Goal: Task Accomplishment & Management: Complete application form

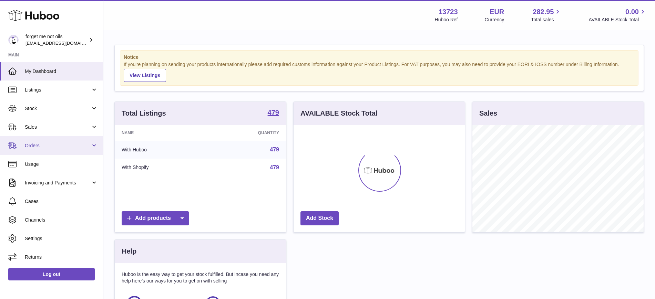
scroll to position [108, 171]
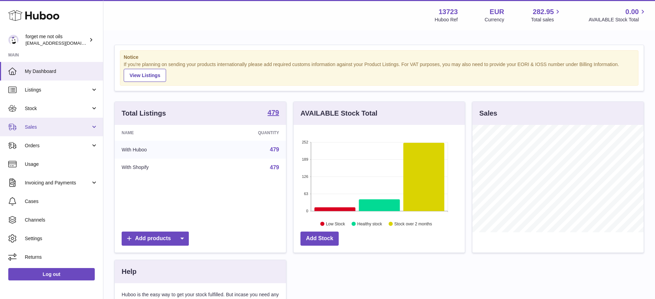
click at [94, 131] on link "Sales" at bounding box center [51, 127] width 103 height 19
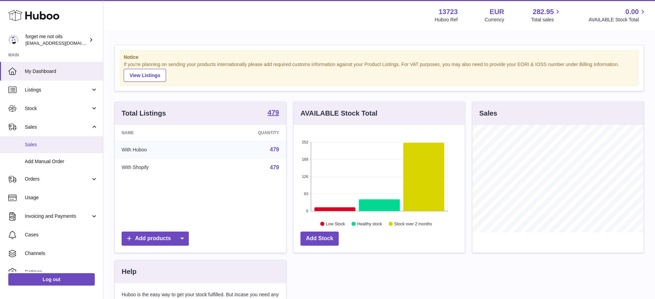
click at [59, 152] on link "Sales" at bounding box center [51, 144] width 103 height 17
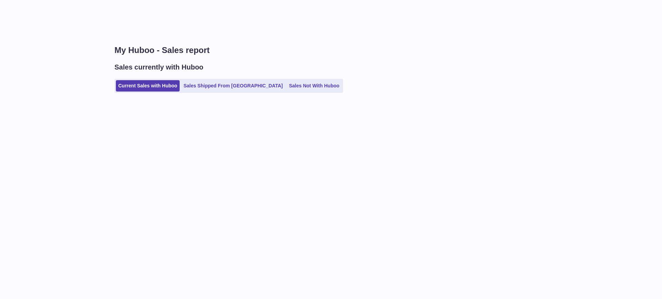
click at [280, 79] on ul "Current Sales with Huboo Sales Shipped From Huboo Sales Not With Huboo" at bounding box center [228, 86] width 228 height 14
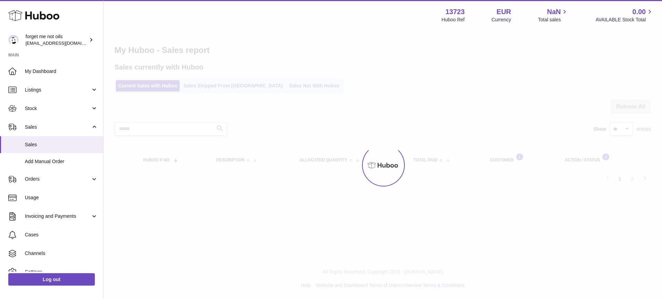
click at [276, 91] on div at bounding box center [382, 165] width 558 height 268
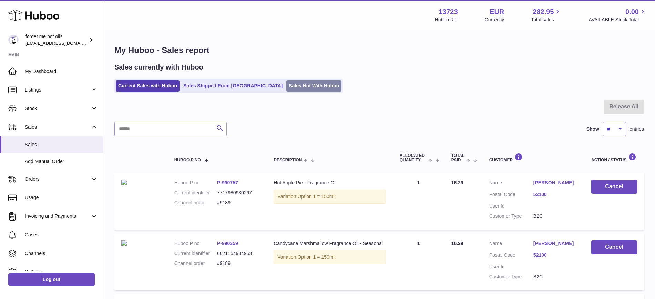
click at [286, 91] on link "Sales Not With Huboo" at bounding box center [313, 85] width 55 height 11
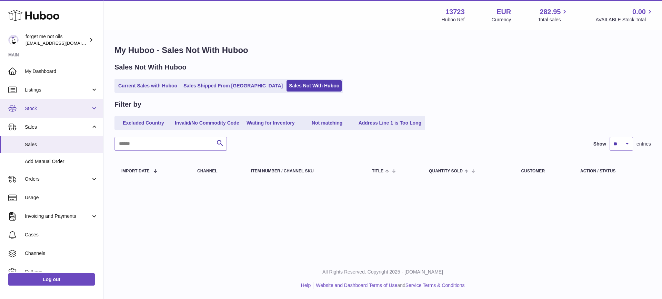
click at [97, 105] on link "Stock" at bounding box center [51, 108] width 103 height 19
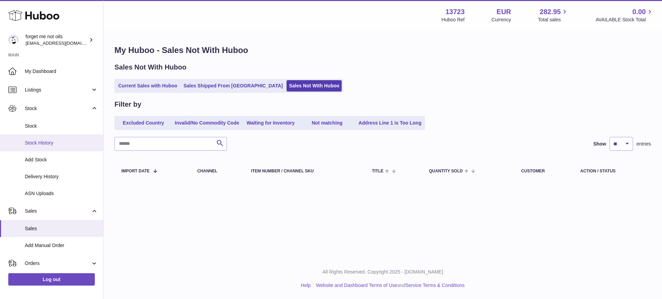
click at [63, 142] on span "Stock History" at bounding box center [61, 143] width 73 height 7
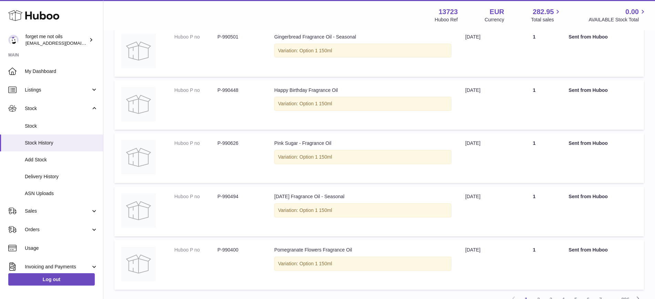
scroll to position [432, 0]
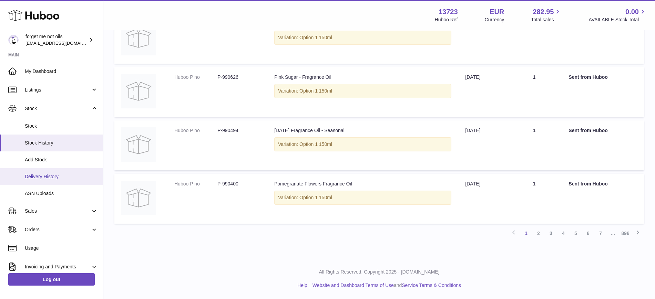
click at [61, 178] on span "Delivery History" at bounding box center [61, 177] width 73 height 7
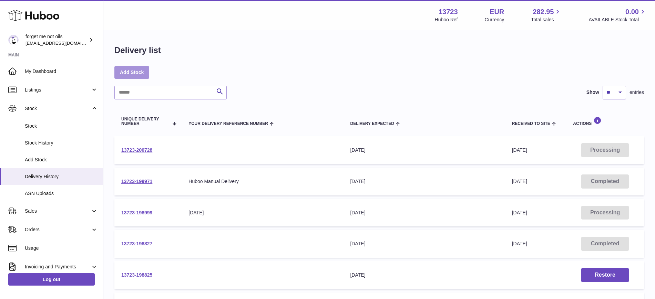
click at [135, 73] on link "Add Stock" at bounding box center [131, 72] width 35 height 12
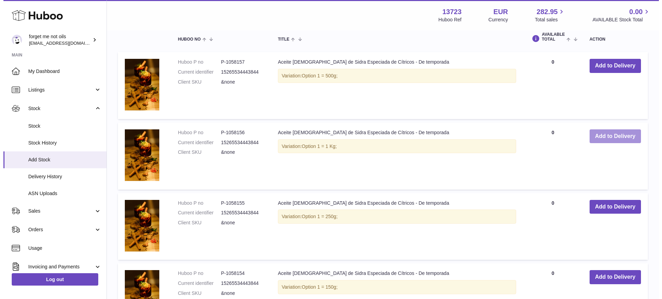
scroll to position [689, 0]
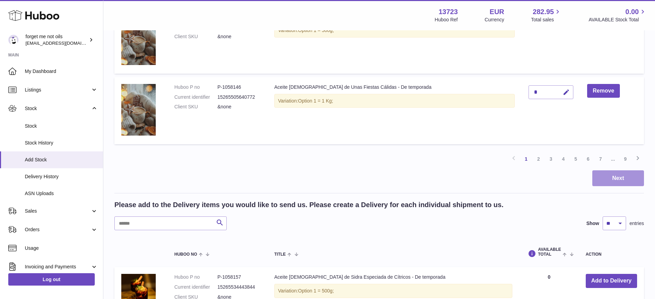
click at [630, 178] on button "Next" at bounding box center [618, 179] width 52 height 16
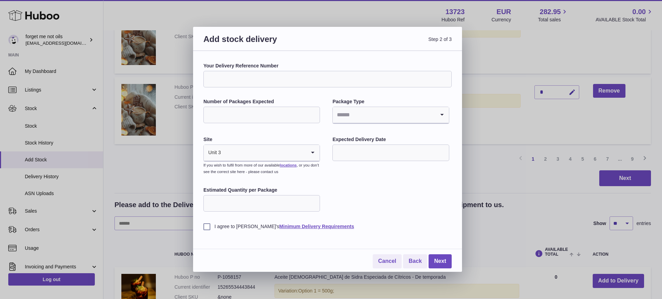
click at [355, 121] on input "Search for option" at bounding box center [384, 115] width 102 height 16
click at [360, 144] on li "Pallets" at bounding box center [390, 148] width 115 height 14
click at [247, 120] on input "Number of Packages Expected" at bounding box center [261, 115] width 116 height 17
type input "*"
click at [373, 184] on div "Your Delivery Reference Number Number of Packages Expected * Package Type Palle…" at bounding box center [327, 146] width 248 height 167
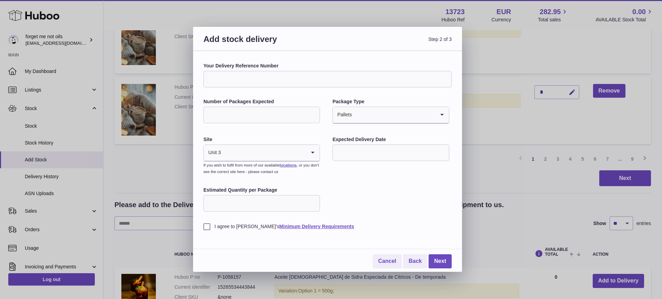
click at [376, 151] on input "text" at bounding box center [390, 153] width 116 height 17
click at [358, 226] on span "14" at bounding box center [357, 224] width 12 height 12
type input "**********"
click at [215, 228] on label "I agree to [PERSON_NAME]'s Minimum Delivery Requirements" at bounding box center [327, 227] width 248 height 7
click at [444, 262] on link "Next" at bounding box center [439, 262] width 23 height 14
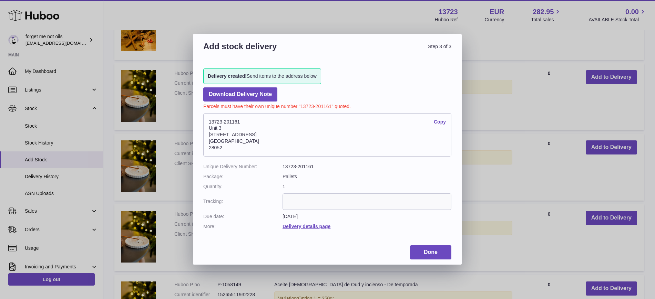
scroll to position [494, 0]
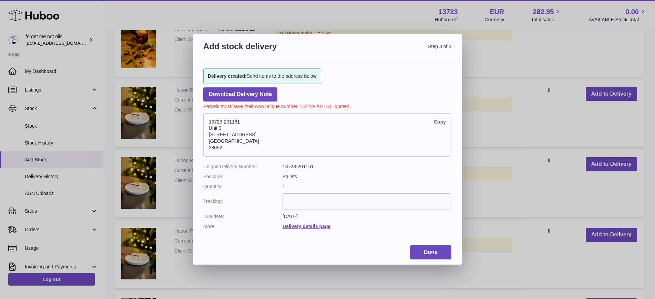
click at [442, 124] on link "Copy" at bounding box center [440, 122] width 12 height 7
